Goal: Task Accomplishment & Management: Find specific page/section

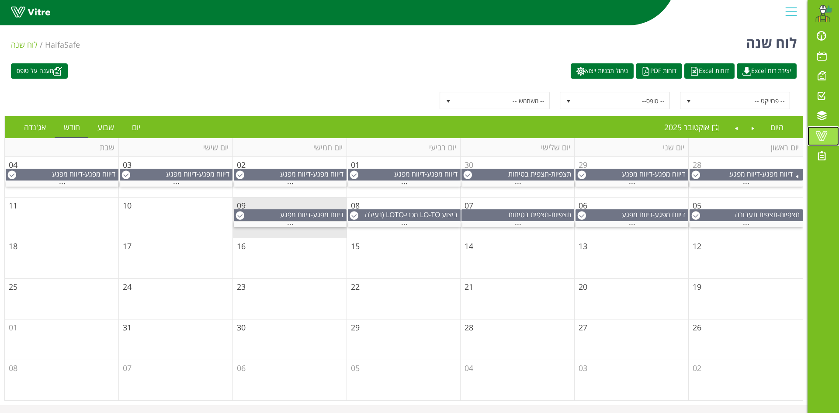
click at [818, 131] on span at bounding box center [821, 136] width 22 height 10
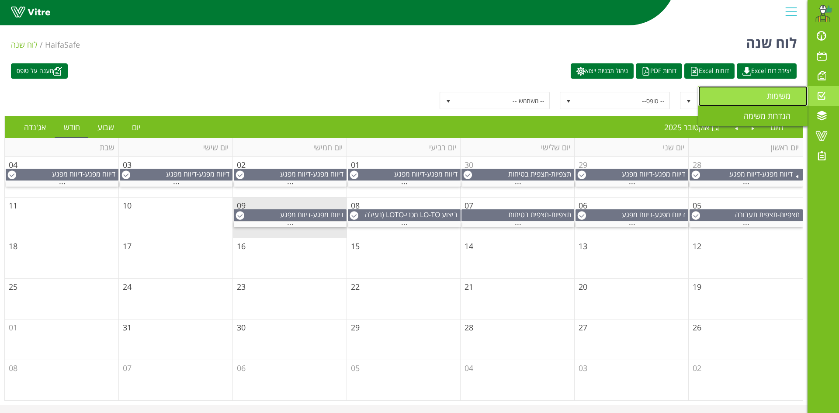
click at [778, 92] on span "משימות" at bounding box center [784, 95] width 34 height 10
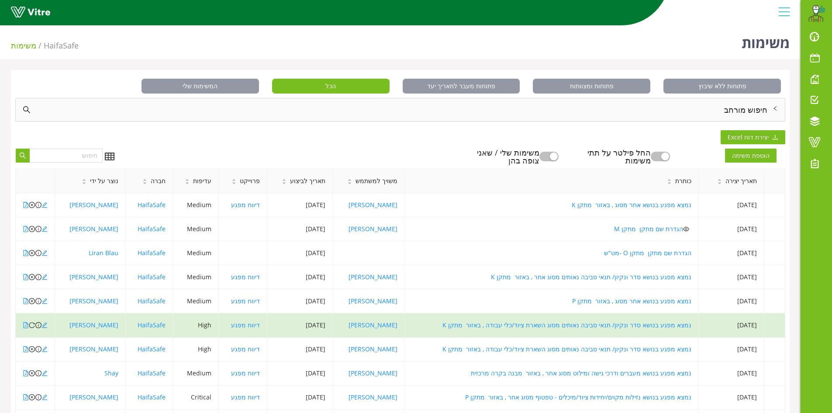
click at [764, 115] on div "חיפוש מורחב" at bounding box center [400, 109] width 769 height 23
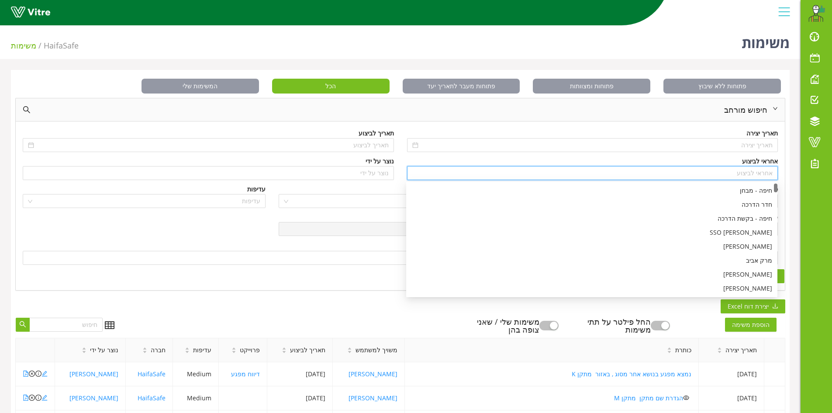
click at [764, 173] on input "search" at bounding box center [592, 172] width 361 height 13
type input "א"
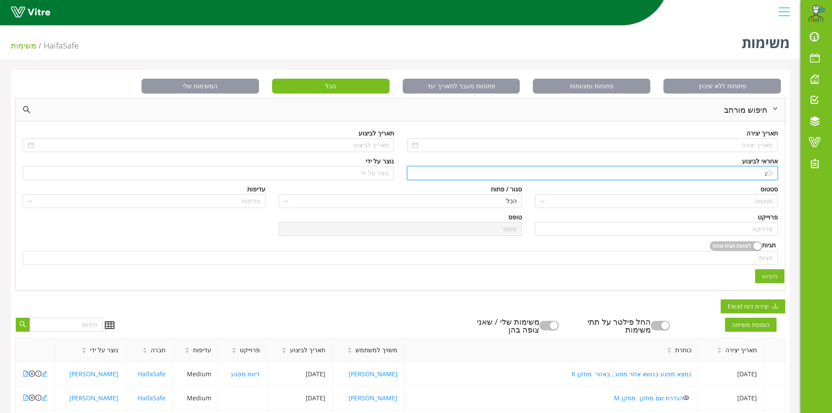
type input "שal"
drag, startPoint x: 757, startPoint y: 174, endPoint x: 780, endPoint y: 166, distance: 23.9
click at [780, 166] on div "אחראי לביצוע שal שal" at bounding box center [593, 170] width 384 height 28
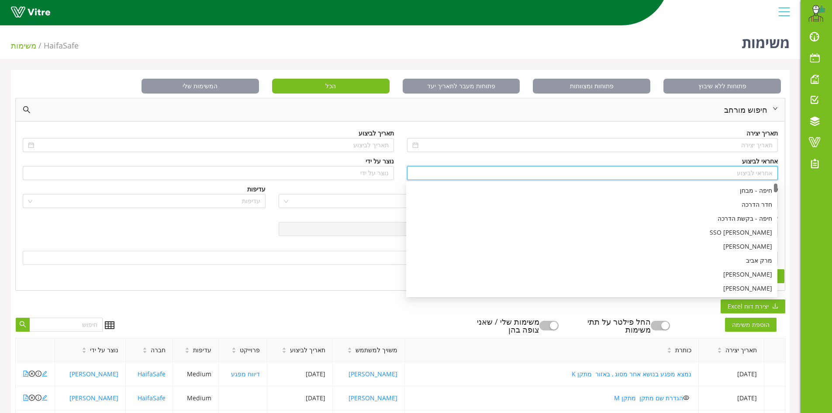
type input "ש"
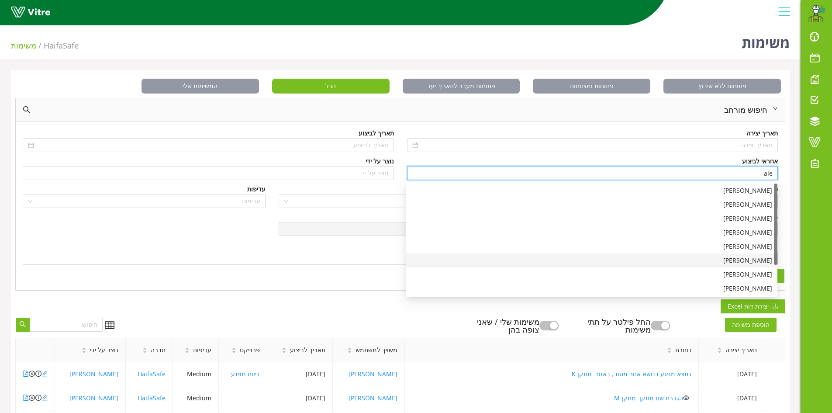
click at [743, 259] on div "[PERSON_NAME]" at bounding box center [591, 261] width 361 height 10
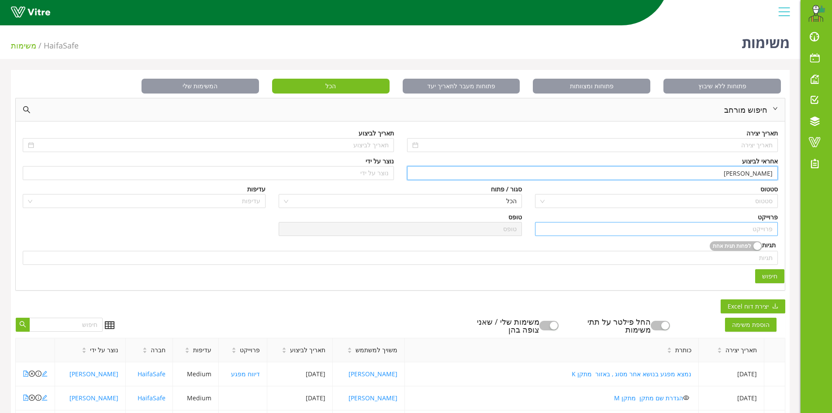
type input "[PERSON_NAME]"
click at [751, 227] on input "search" at bounding box center [656, 228] width 232 height 13
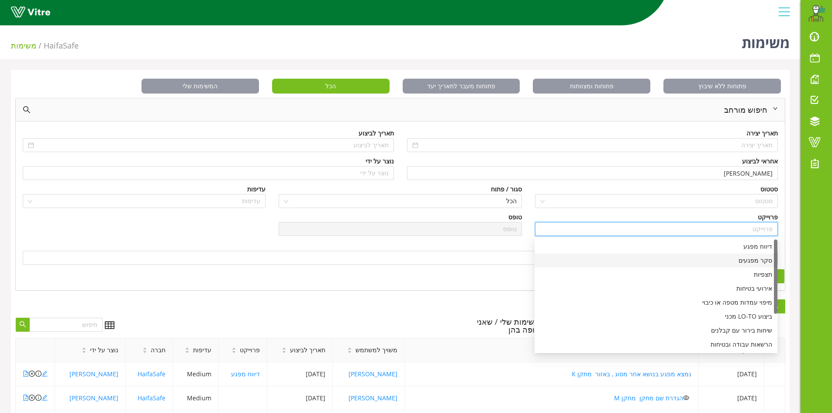
click at [753, 257] on div "סקר מפגעים" at bounding box center [656, 261] width 232 height 10
type input "סקר מפגעים"
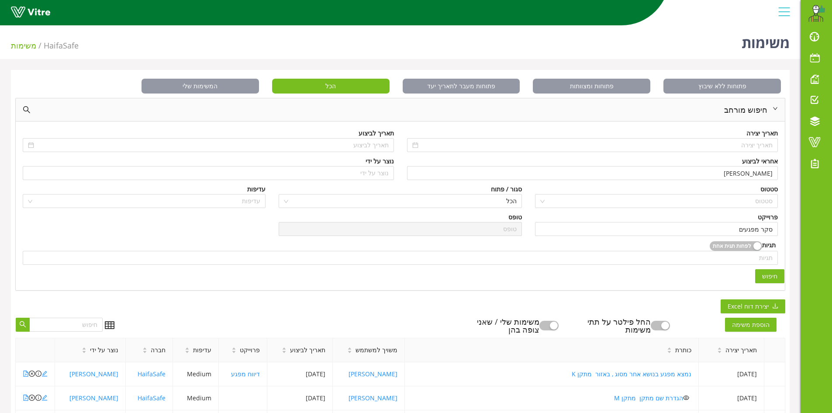
click at [768, 278] on span "חיפוש" at bounding box center [769, 276] width 15 height 10
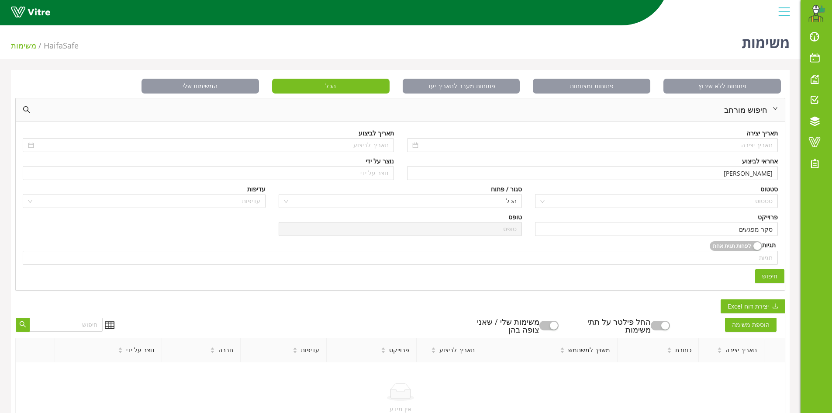
click at [660, 327] on button "button" at bounding box center [660, 326] width 19 height 10
click at [557, 326] on button "button" at bounding box center [548, 326] width 19 height 10
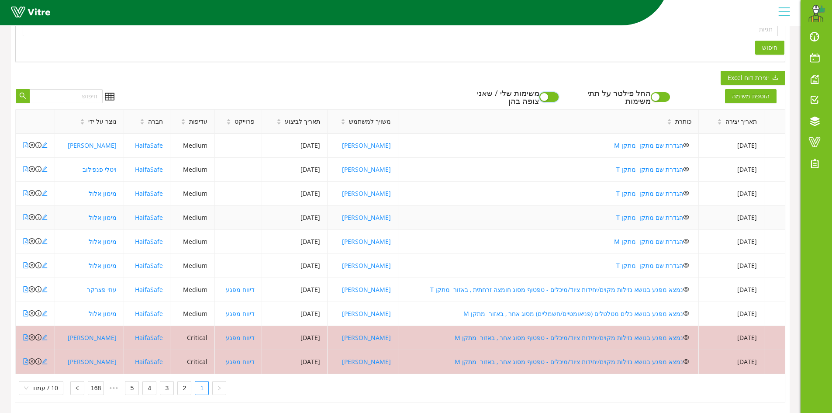
scroll to position [237, 0]
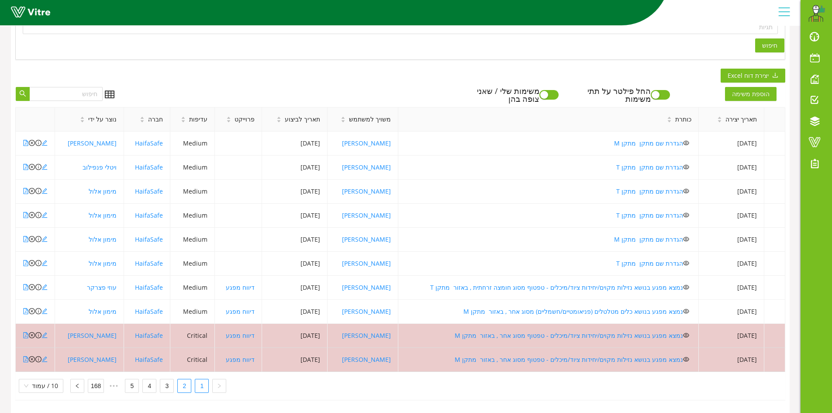
click at [180, 382] on link "2" at bounding box center [184, 385] width 13 height 13
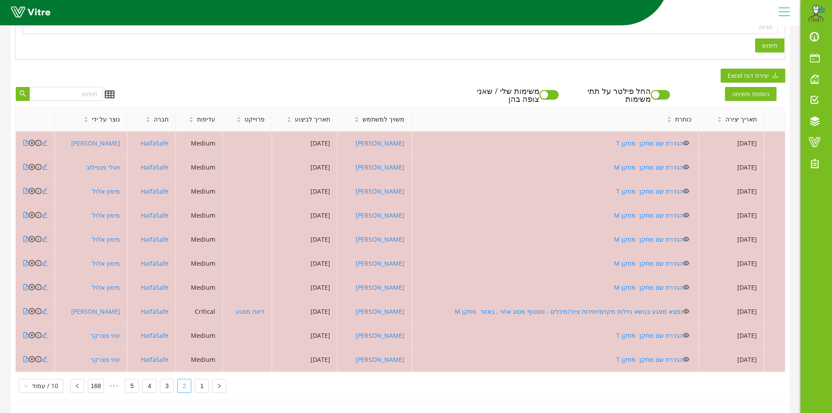
click at [180, 382] on link "2" at bounding box center [184, 385] width 13 height 13
click at [166, 379] on link "3" at bounding box center [166, 385] width 13 height 13
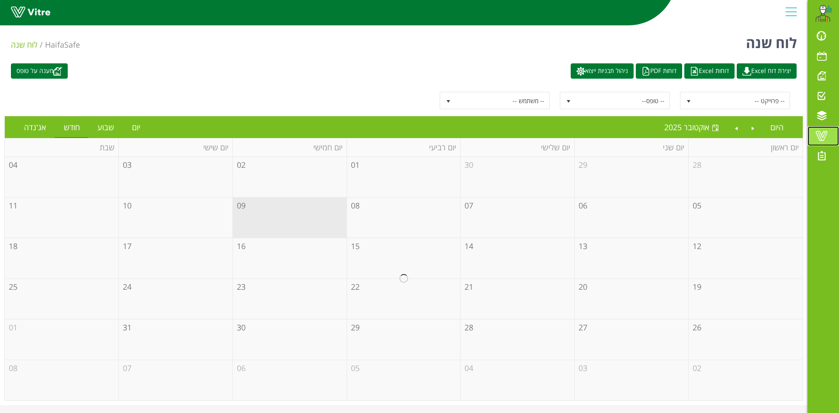
click at [819, 138] on span at bounding box center [821, 136] width 22 height 10
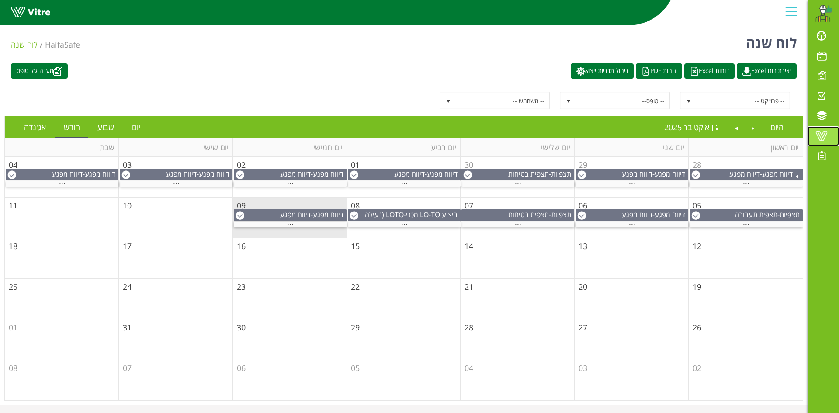
click at [818, 135] on span at bounding box center [821, 136] width 22 height 10
